Goal: Complete application form

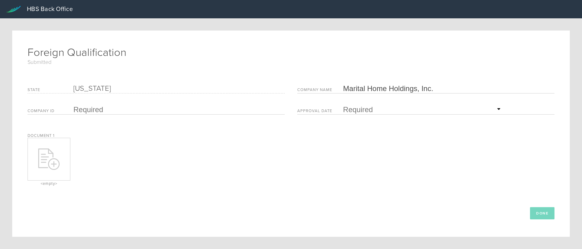
click at [91, 109] on input "text" at bounding box center [177, 109] width 208 height 9
type input "F25000005172"
click at [375, 109] on input "text" at bounding box center [422, 109] width 159 height 9
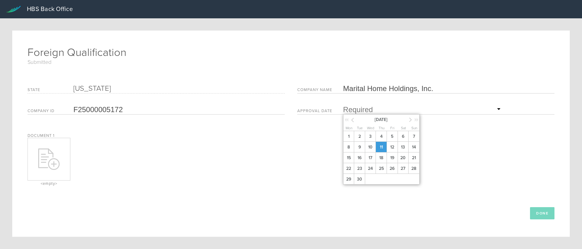
click at [379, 147] on span "11" at bounding box center [380, 147] width 11 height 11
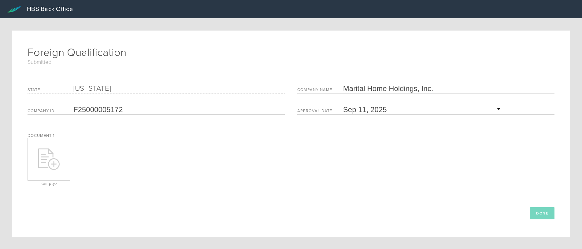
click at [66, 153] on div at bounding box center [49, 159] width 42 height 21
type input "C:\fakepath\Approved FL FQ.pdf"
click at [537, 214] on button "Done" at bounding box center [542, 213] width 24 height 12
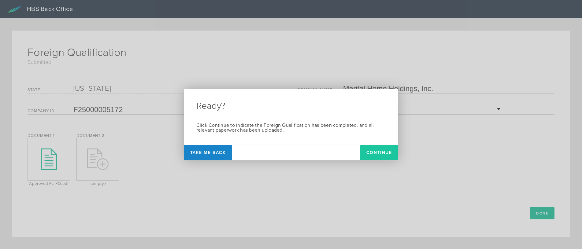
click at [382, 152] on button "Continue" at bounding box center [379, 152] width 38 height 15
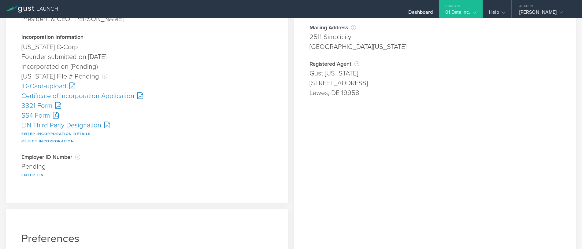
scroll to position [172, 0]
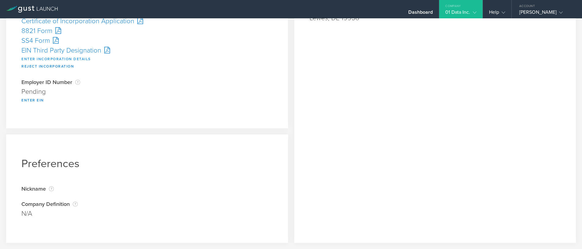
click at [47, 58] on button "Enter Incorporation Details" at bounding box center [55, 58] width 69 height 7
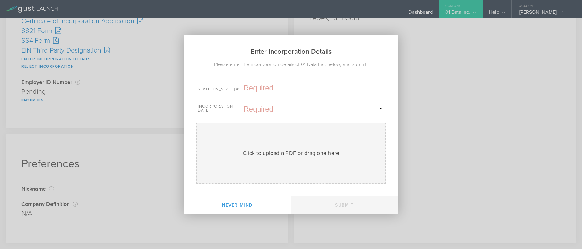
click at [257, 89] on input "text" at bounding box center [314, 87] width 141 height 9
paste input "10328996"
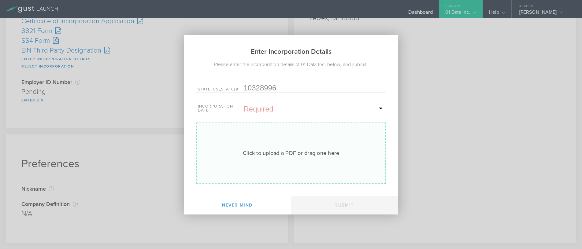
type input "10328996"
click at [251, 146] on div "Click to upload a PDF or drag one here Uploading" at bounding box center [291, 153] width 190 height 61
type input "C:\fakepath\10328996.pdf"
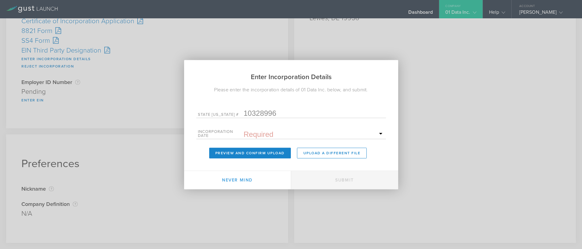
click at [276, 136] on input "text" at bounding box center [314, 134] width 141 height 9
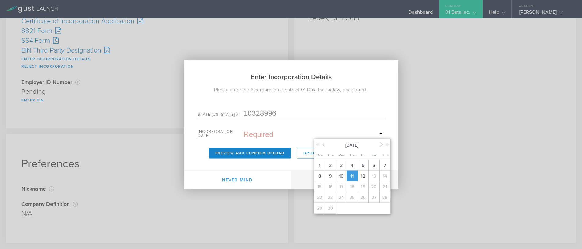
click at [354, 178] on span "11" at bounding box center [351, 176] width 11 height 11
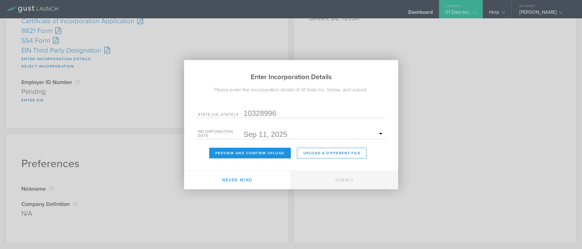
click at [249, 154] on button "Preview and Confirm Upload" at bounding box center [250, 153] width 82 height 11
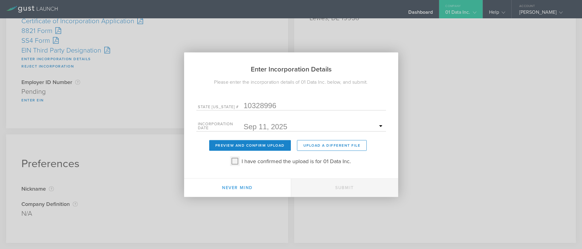
click at [235, 164] on input "I have confirmed the upload is for 01 Data Inc." at bounding box center [235, 161] width 10 height 10
checkbox input "true"
click at [345, 187] on button "Submit" at bounding box center [344, 188] width 107 height 18
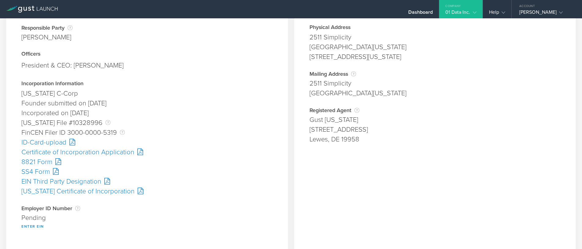
scroll to position [61, 0]
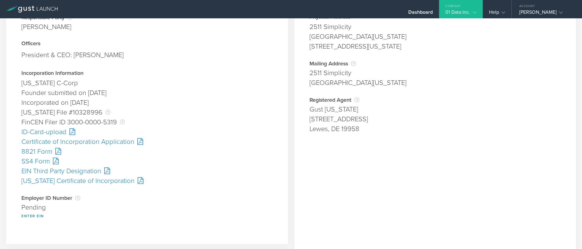
click at [38, 162] on div "SS4 Form" at bounding box center [146, 162] width 251 height 10
click at [39, 132] on div "ID-Card-upload" at bounding box center [146, 132] width 251 height 10
